Goal: Task Accomplishment & Management: Manage account settings

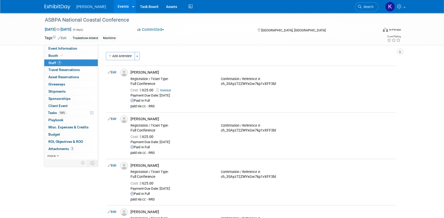
click at [64, 64] on link "4 Staff 4" at bounding box center [70, 62] width 53 height 7
click at [372, 4] on link "Search" at bounding box center [366, 6] width 24 height 9
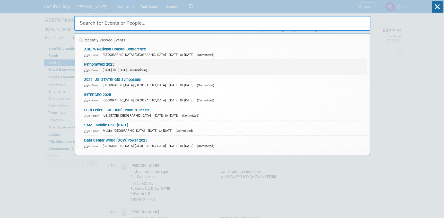
click at [112, 65] on link "Fathomwerx 2025 In-Person [DATE] to [DATE] (Considering)" at bounding box center [224, 67] width 285 height 15
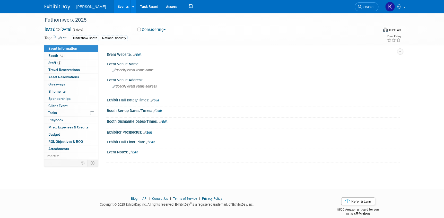
click at [165, 29] on span "button" at bounding box center [164, 29] width 2 height 1
click at [159, 51] on link "Not Going" at bounding box center [156, 52] width 41 height 7
click at [28, 66] on div "Fathomwerx 2025 Oct 15, 2025 to Oct 17, 2025 (3 days) Oct 15, 2025 to Oct 17, 2…" at bounding box center [222, 96] width 444 height 166
click at [53, 7] on img at bounding box center [57, 6] width 26 height 5
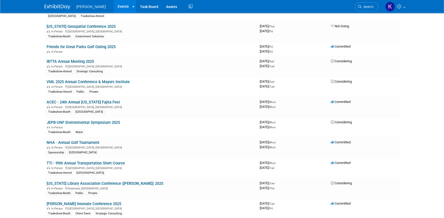
scroll to position [1309, 0]
